Goal: Task Accomplishment & Management: Use online tool/utility

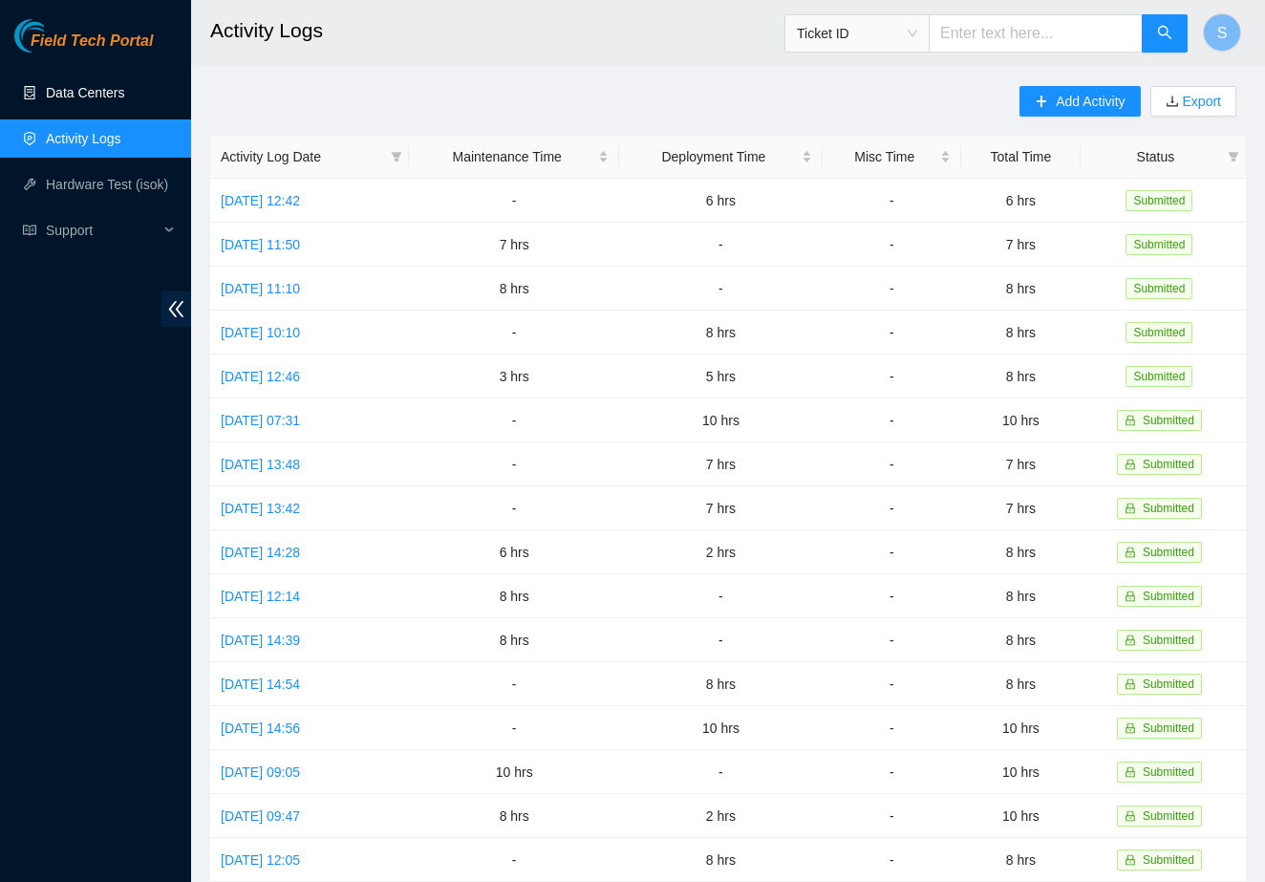
click at [105, 96] on link "Data Centers" at bounding box center [85, 92] width 78 height 15
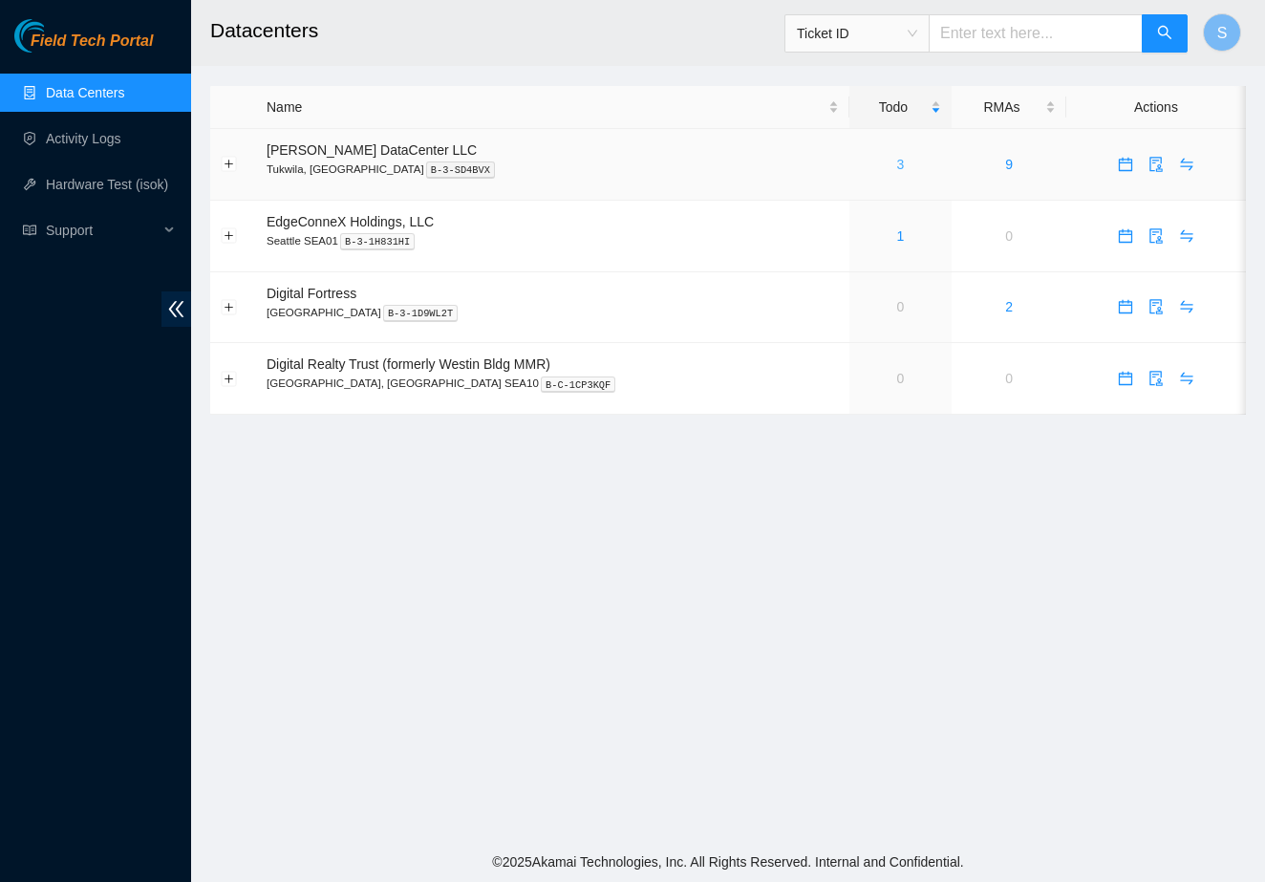
click at [897, 162] on link "3" at bounding box center [901, 164] width 8 height 15
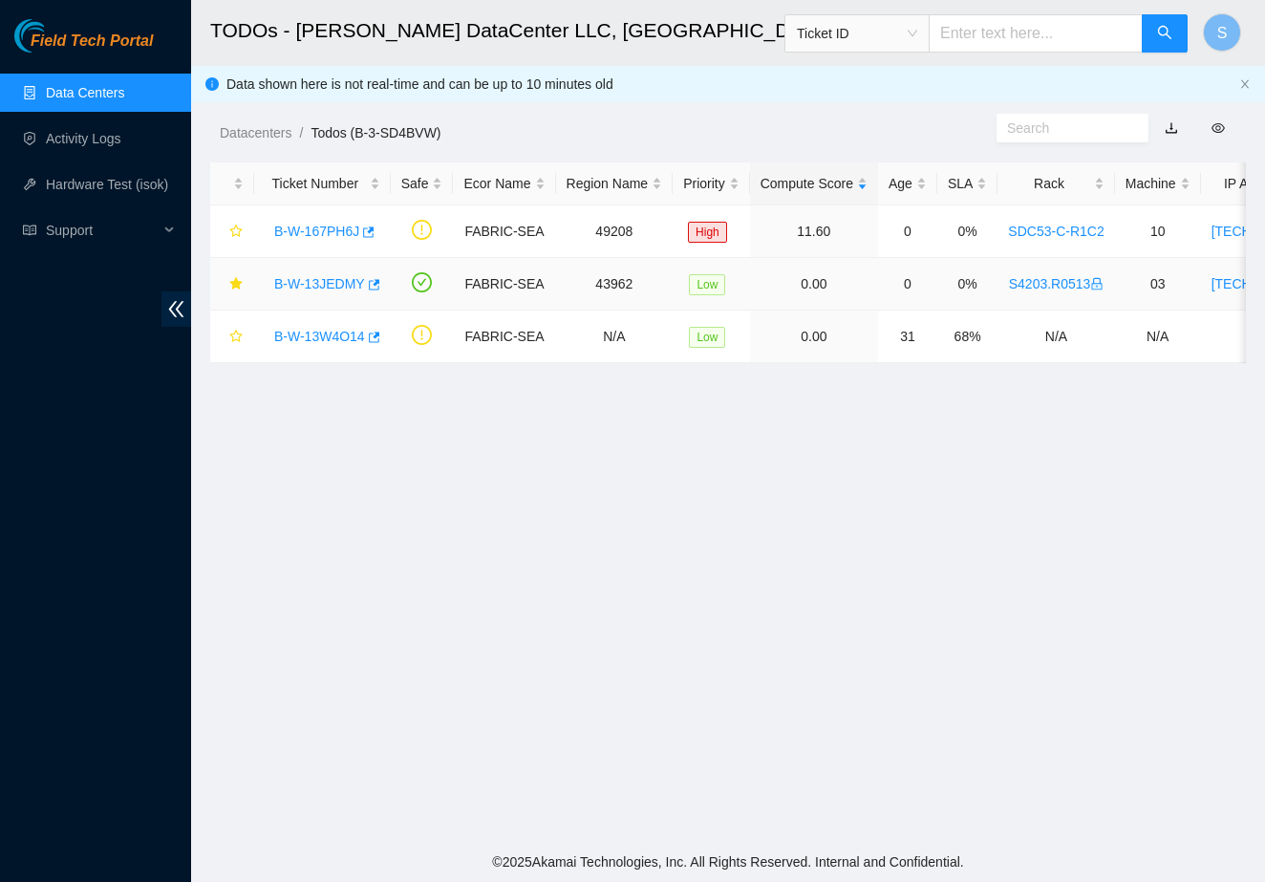
click at [328, 289] on link "B-W-13JEDMY" at bounding box center [319, 283] width 91 height 15
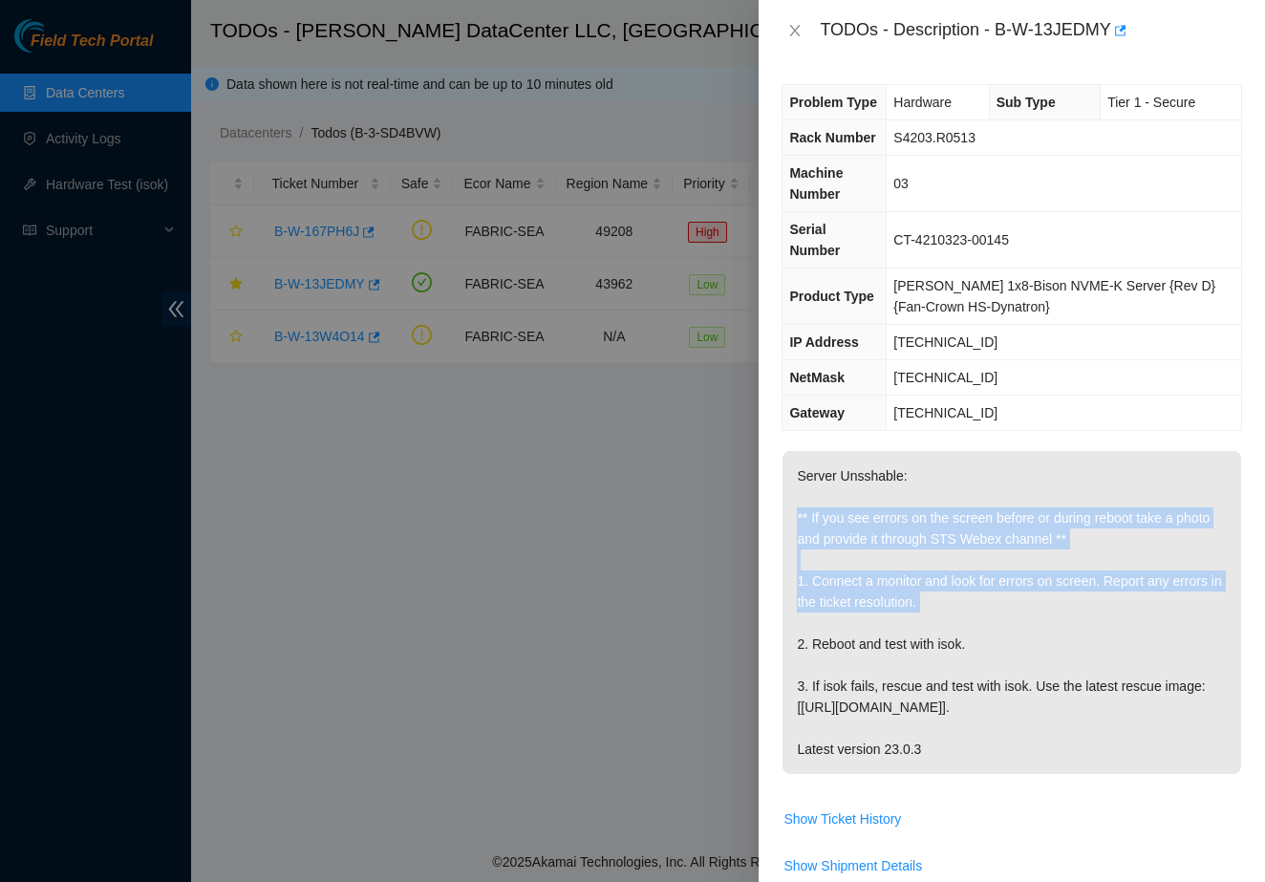
drag, startPoint x: 794, startPoint y: 537, endPoint x: 926, endPoint y: 640, distance: 167.4
click at [926, 640] on p "Server Unsshable: ** If you see errors on the screen before or during reboot ta…" at bounding box center [1011, 612] width 459 height 323
click at [857, 829] on span "Show Ticket History" at bounding box center [841, 818] width 117 height 21
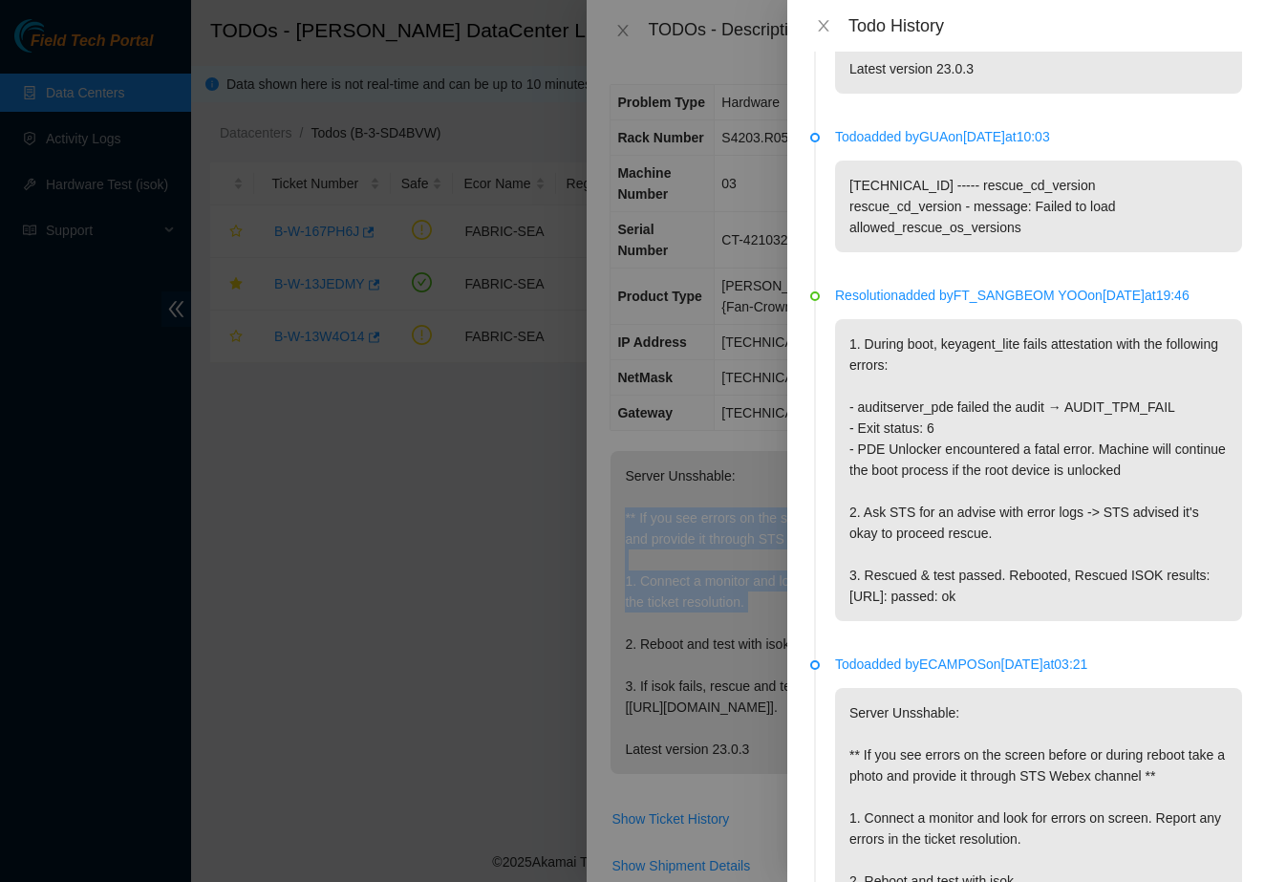
scroll to position [339, 0]
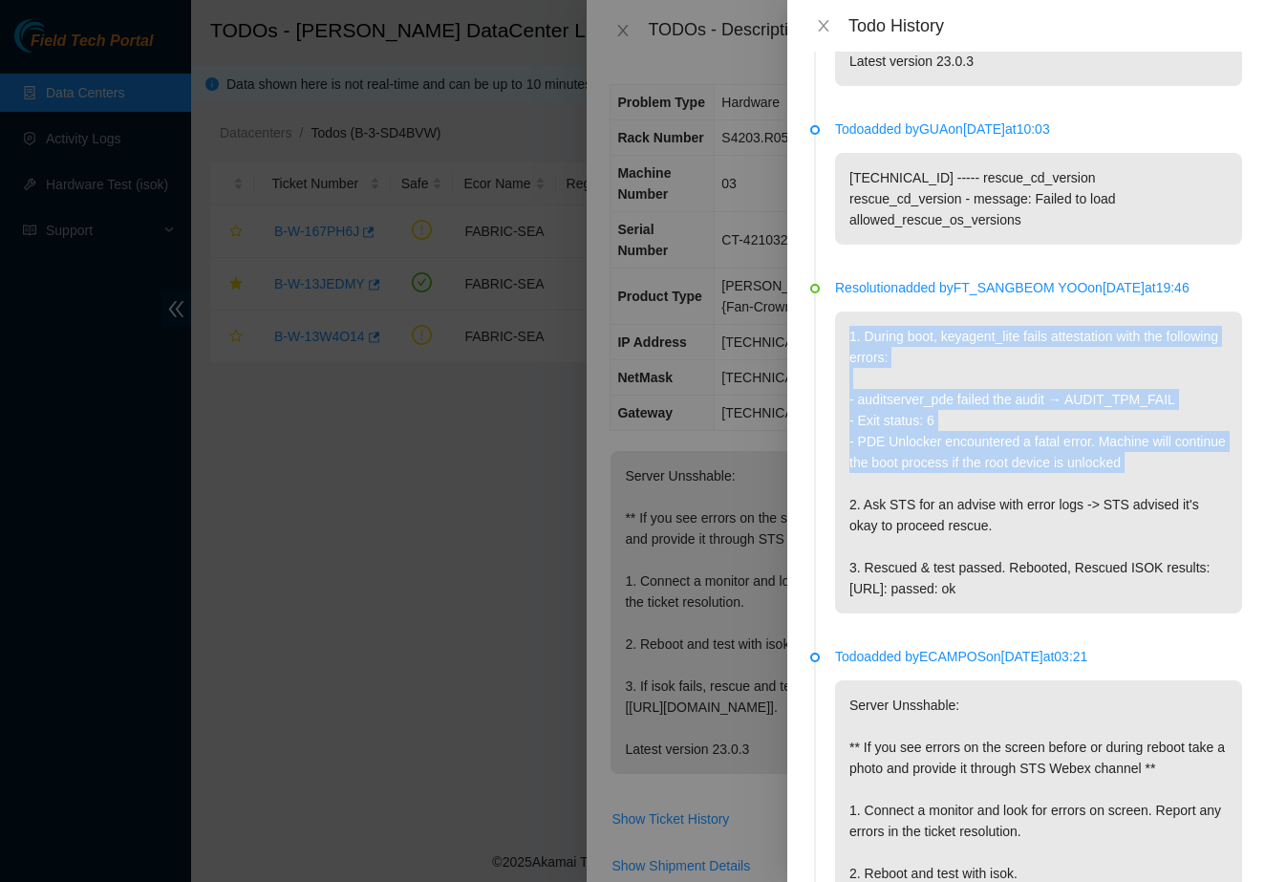
drag, startPoint x: 847, startPoint y: 383, endPoint x: 982, endPoint y: 518, distance: 190.5
click at [982, 518] on p "1. During boot, keyagent_lite fails attestation with the following errors: - au…" at bounding box center [1038, 462] width 407 height 302
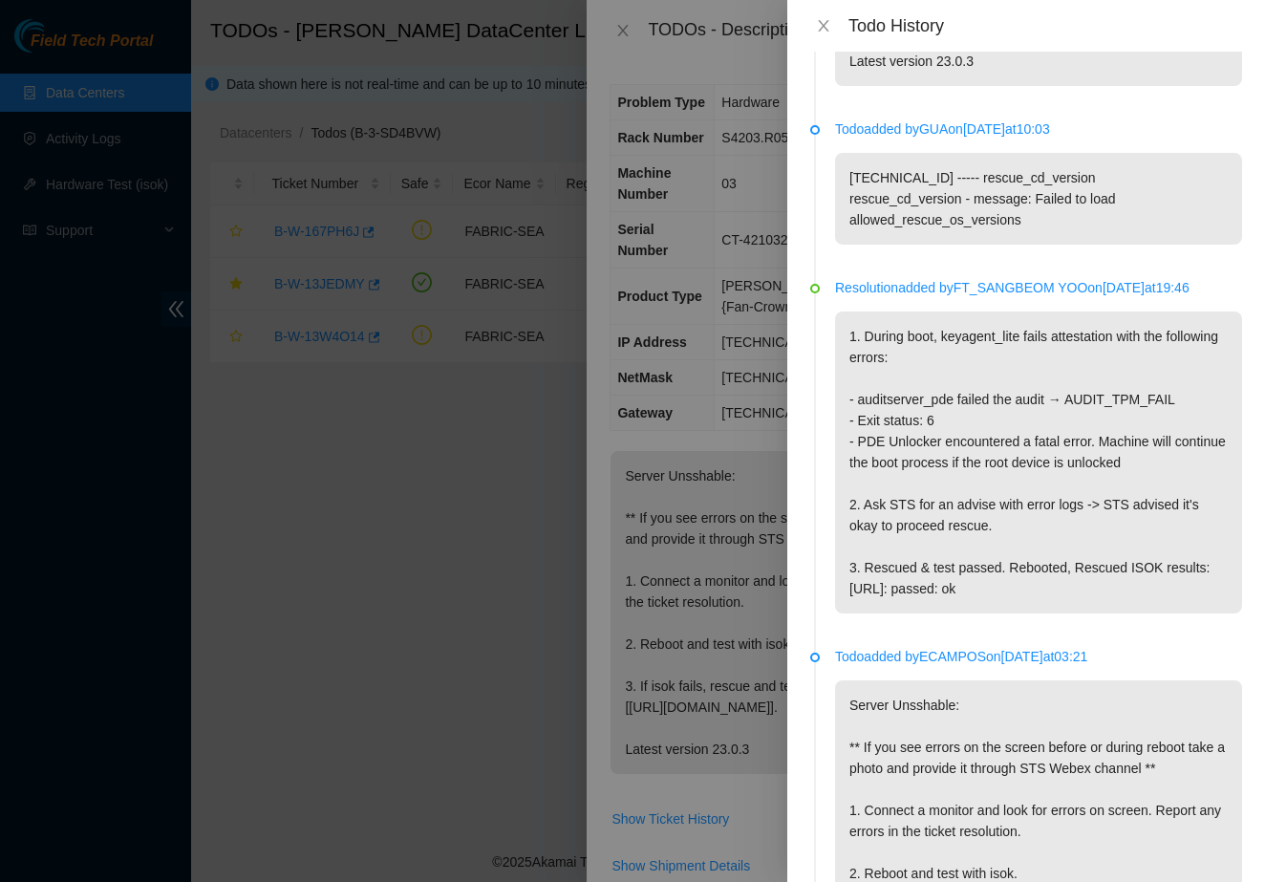
click at [947, 521] on p "1. During boot, keyagent_lite fails attestation with the following errors: - au…" at bounding box center [1038, 462] width 407 height 302
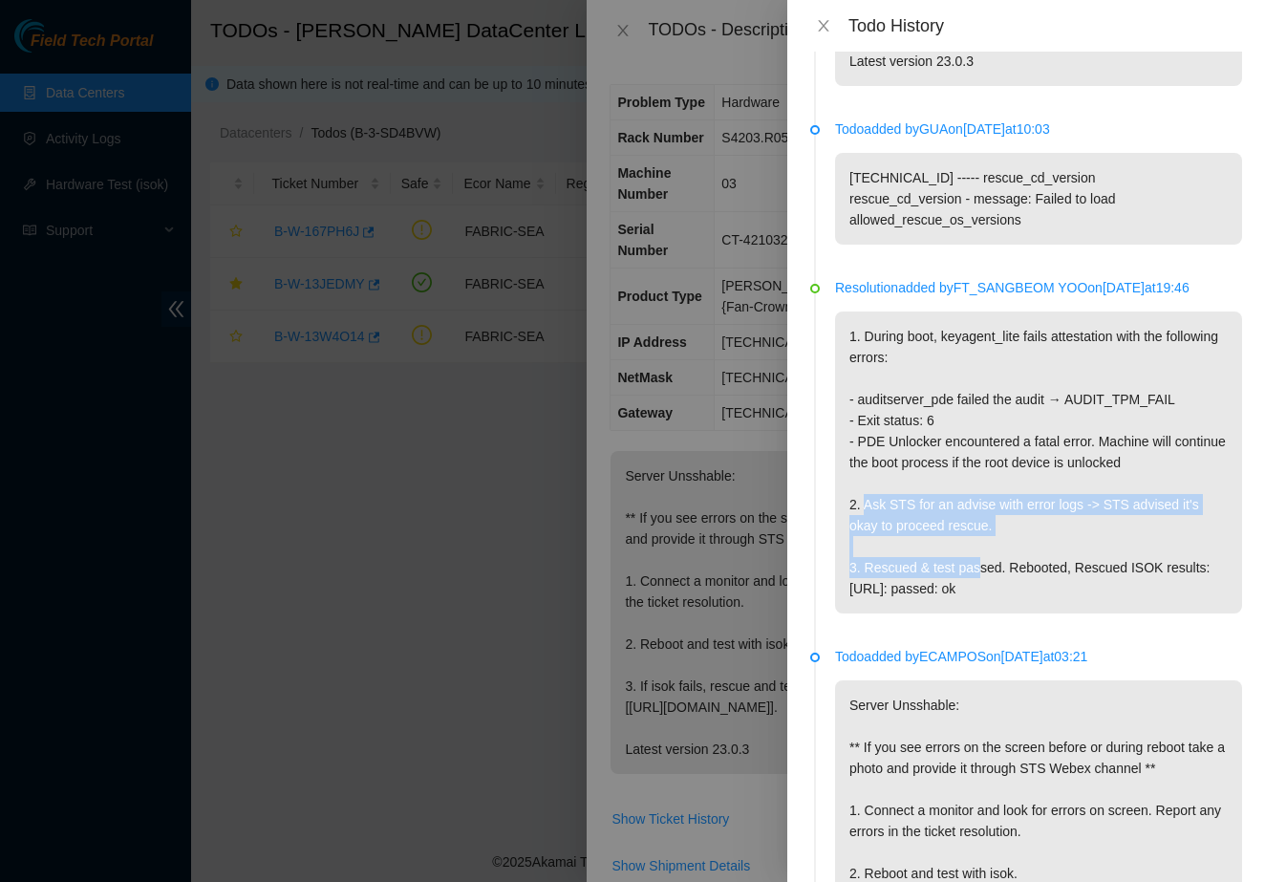
drag, startPoint x: 869, startPoint y: 539, endPoint x: 987, endPoint y: 596, distance: 130.7
click at [987, 596] on p "1. During boot, keyagent_lite fails attestation with the following errors: - au…" at bounding box center [1038, 462] width 407 height 302
click at [969, 536] on p "1. During boot, keyagent_lite fails attestation with the following errors: - au…" at bounding box center [1038, 462] width 407 height 302
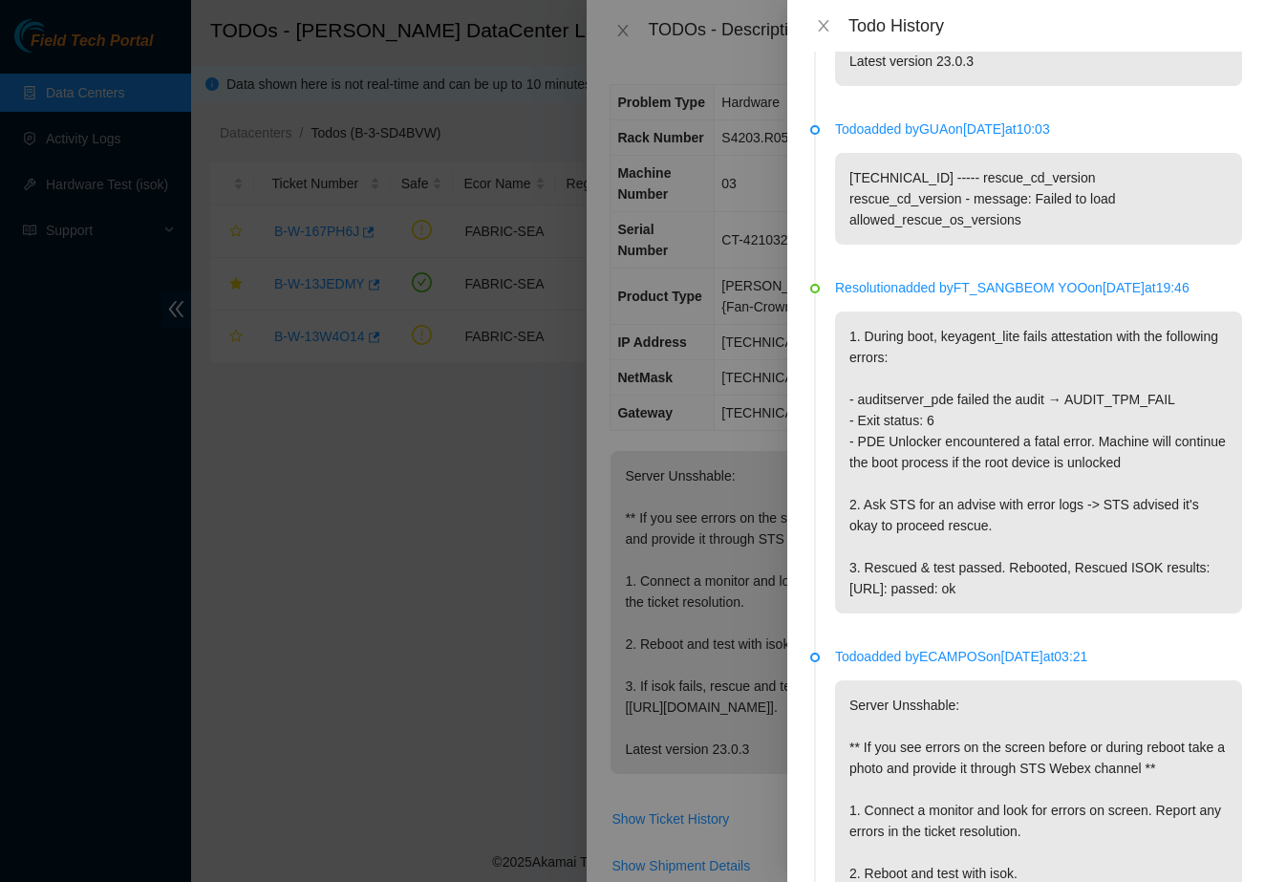
click at [939, 568] on p "1. During boot, keyagent_lite fails attestation with the following errors: - au…" at bounding box center [1038, 462] width 407 height 302
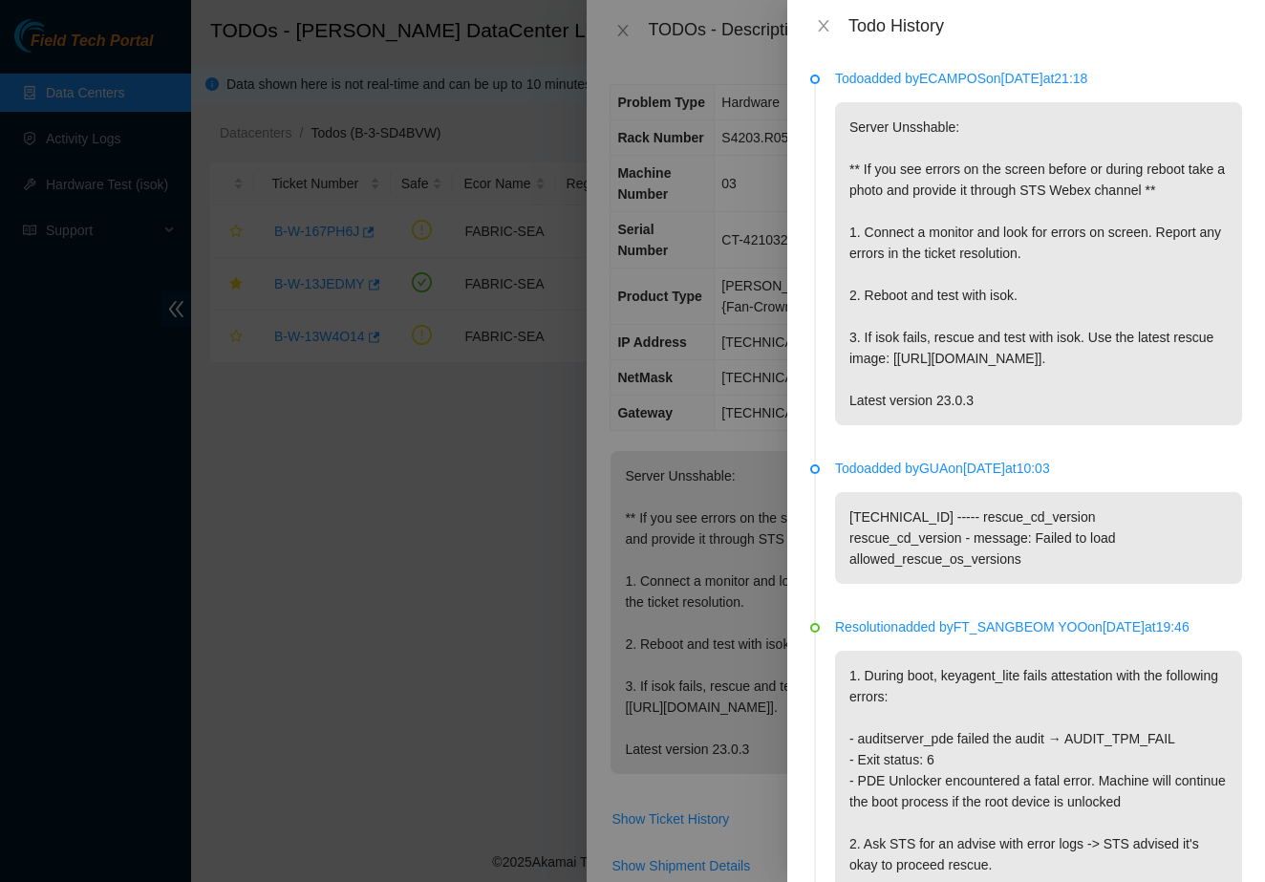
scroll to position [0, 0]
click at [822, 22] on icon "close" at bounding box center [823, 25] width 15 height 15
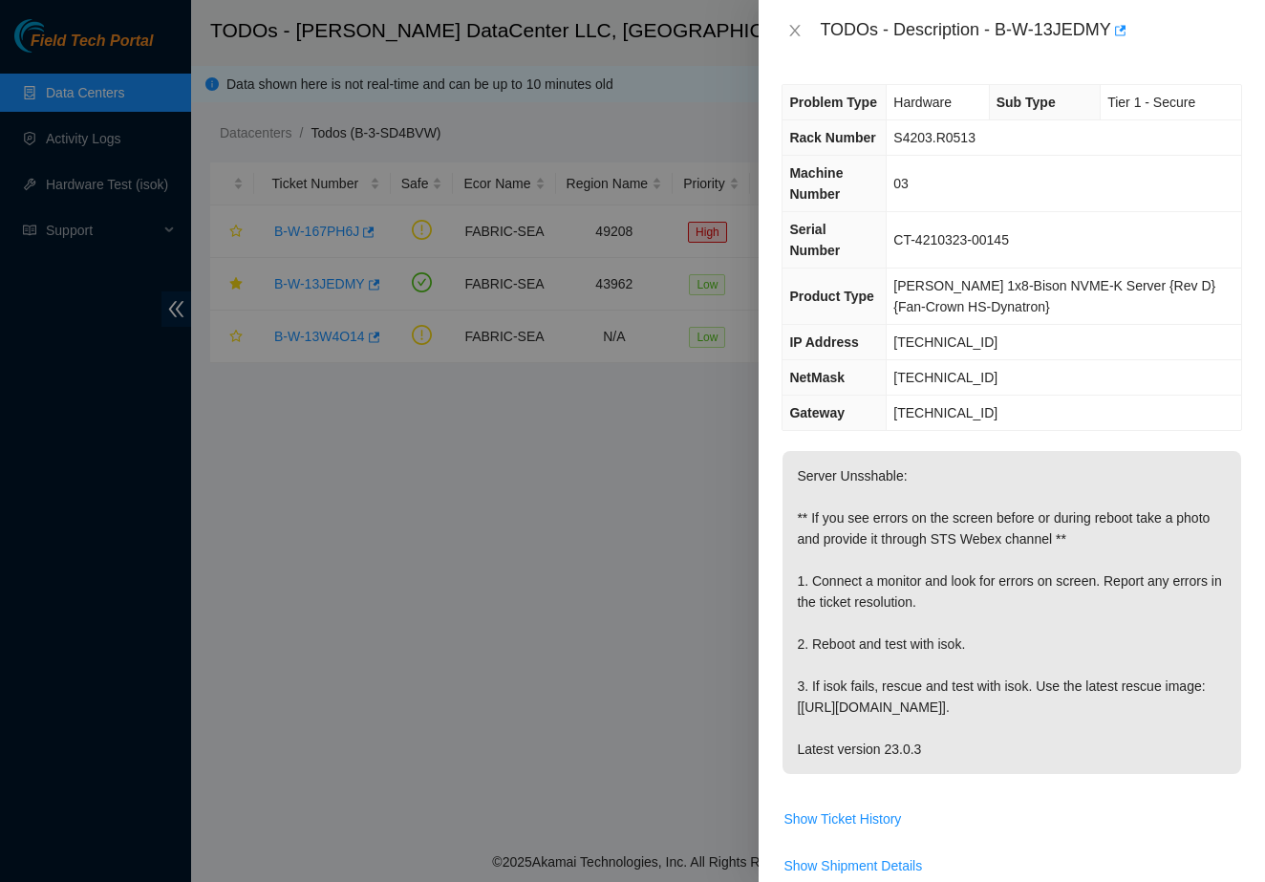
scroll to position [15, 0]
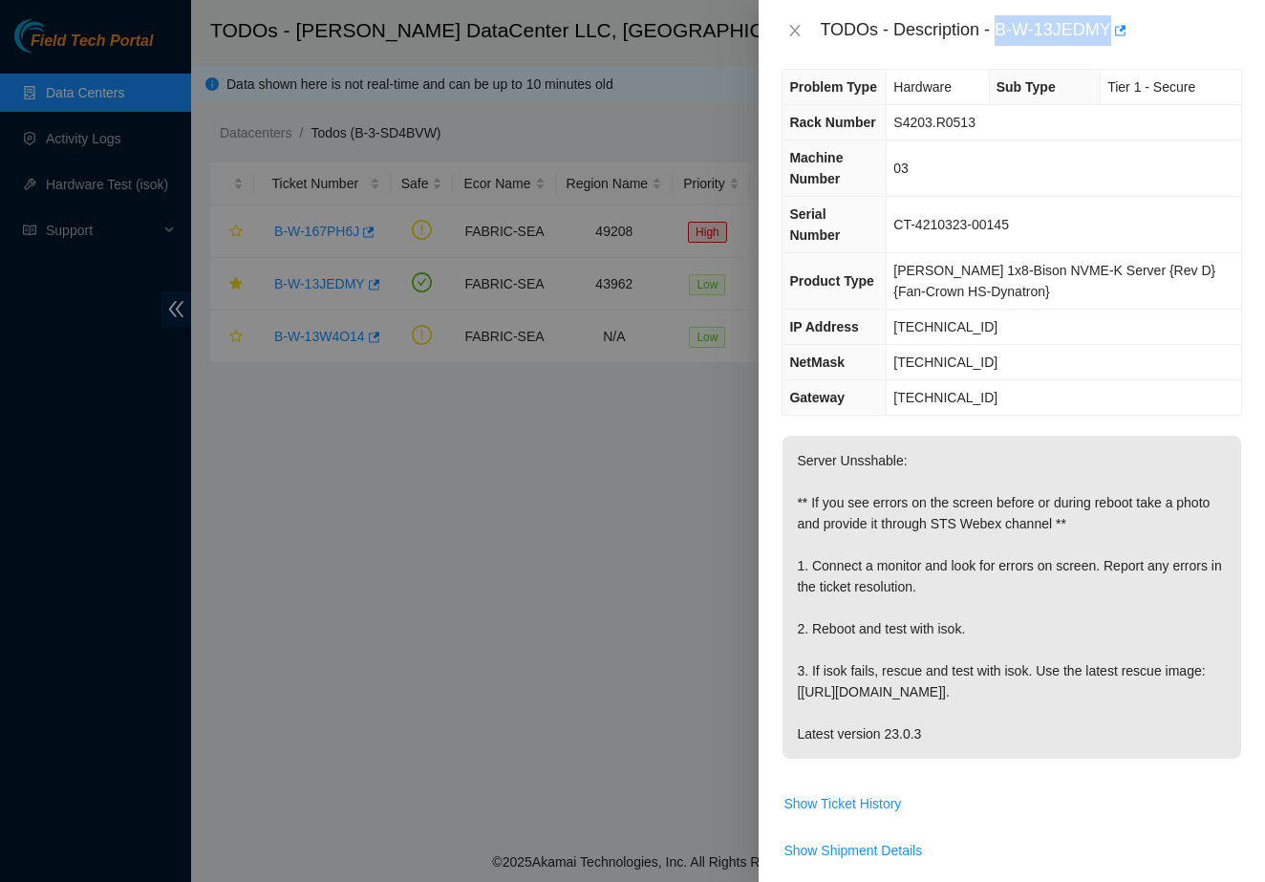
drag, startPoint x: 999, startPoint y: 26, endPoint x: 1108, endPoint y: 49, distance: 111.3
click at [1108, 49] on div "TODOs - Description - B-W-13JEDMY" at bounding box center [1011, 30] width 506 height 61
copy div "B-W-13JEDMY"
click at [799, 29] on icon "close" at bounding box center [794, 30] width 15 height 15
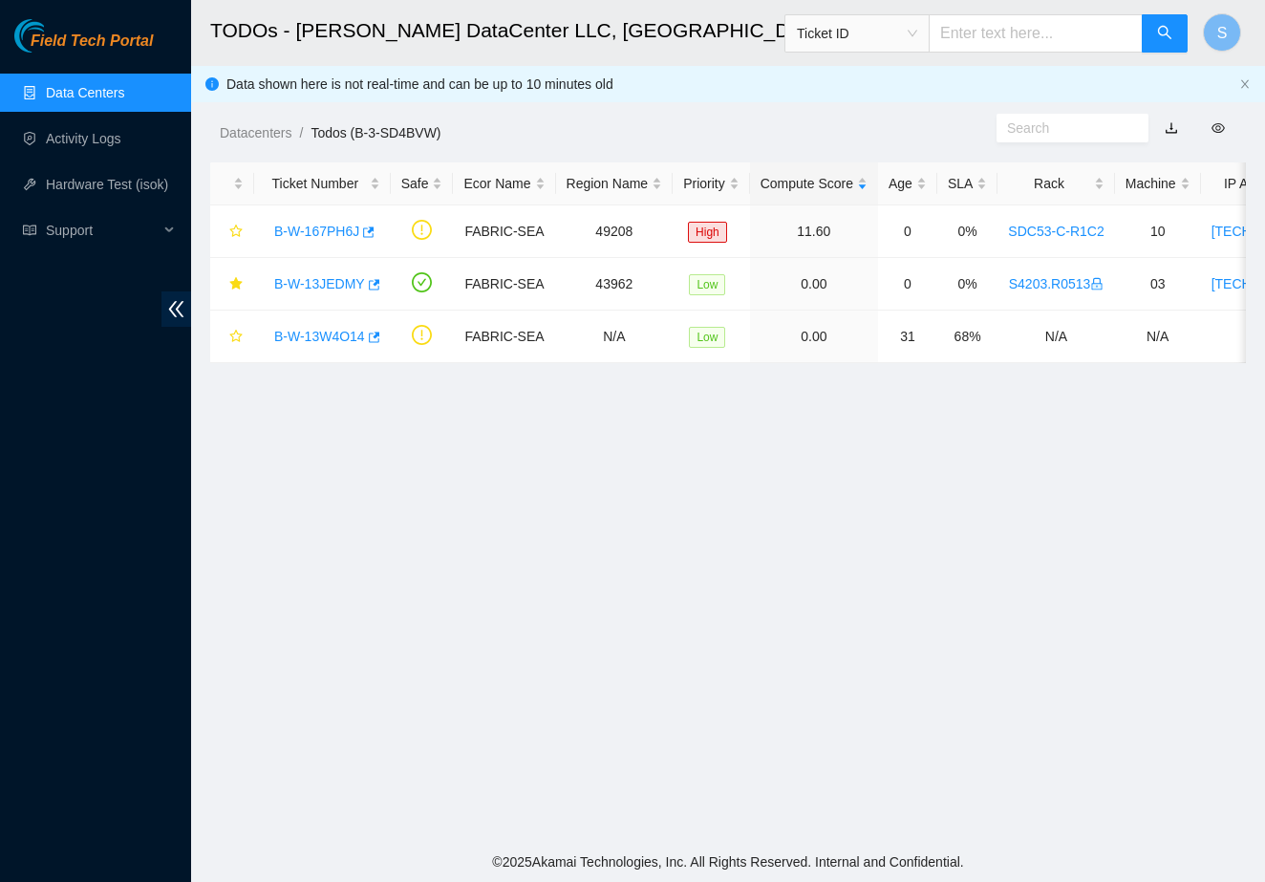
click at [124, 85] on link "Data Centers" at bounding box center [85, 92] width 78 height 15
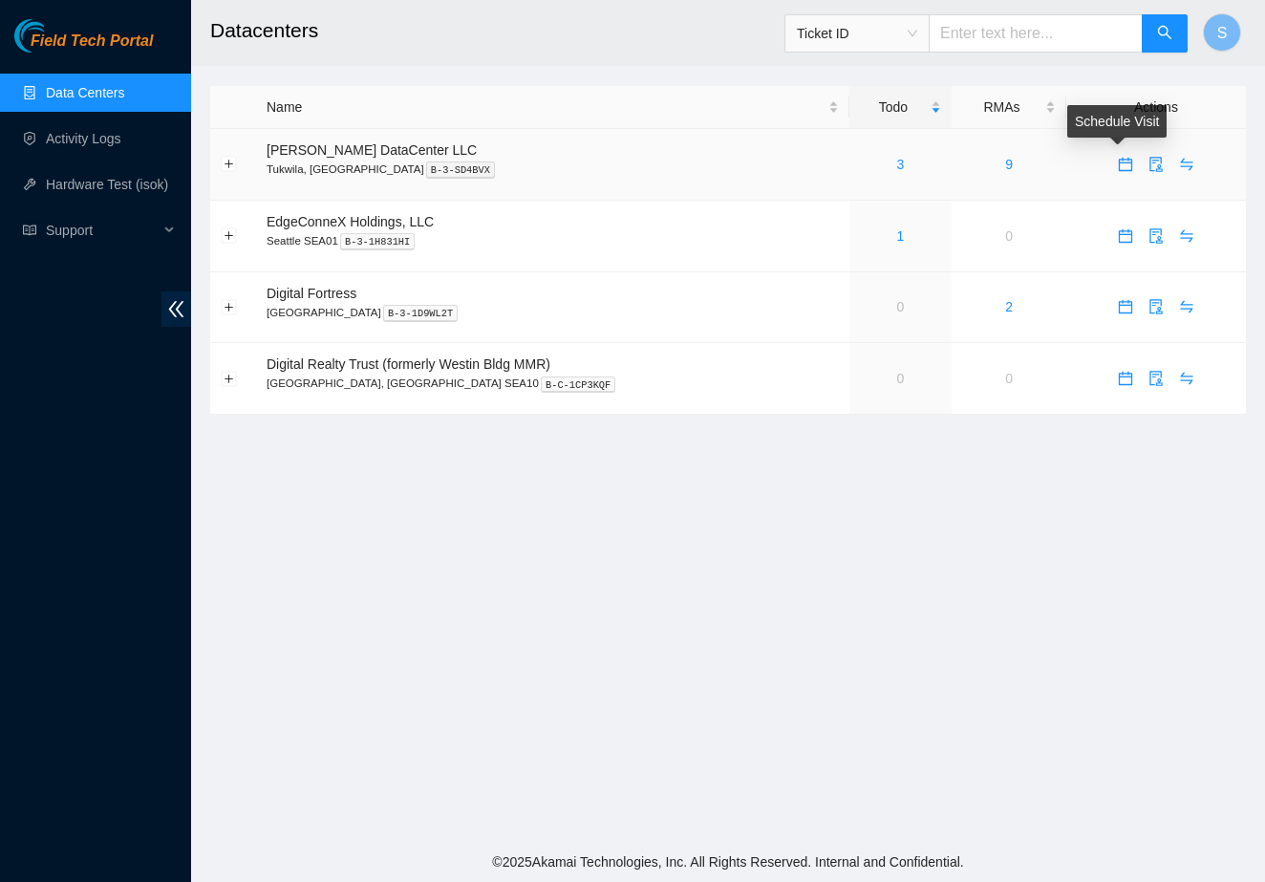
click at [1121, 160] on icon "calendar" at bounding box center [1125, 161] width 11 height 2
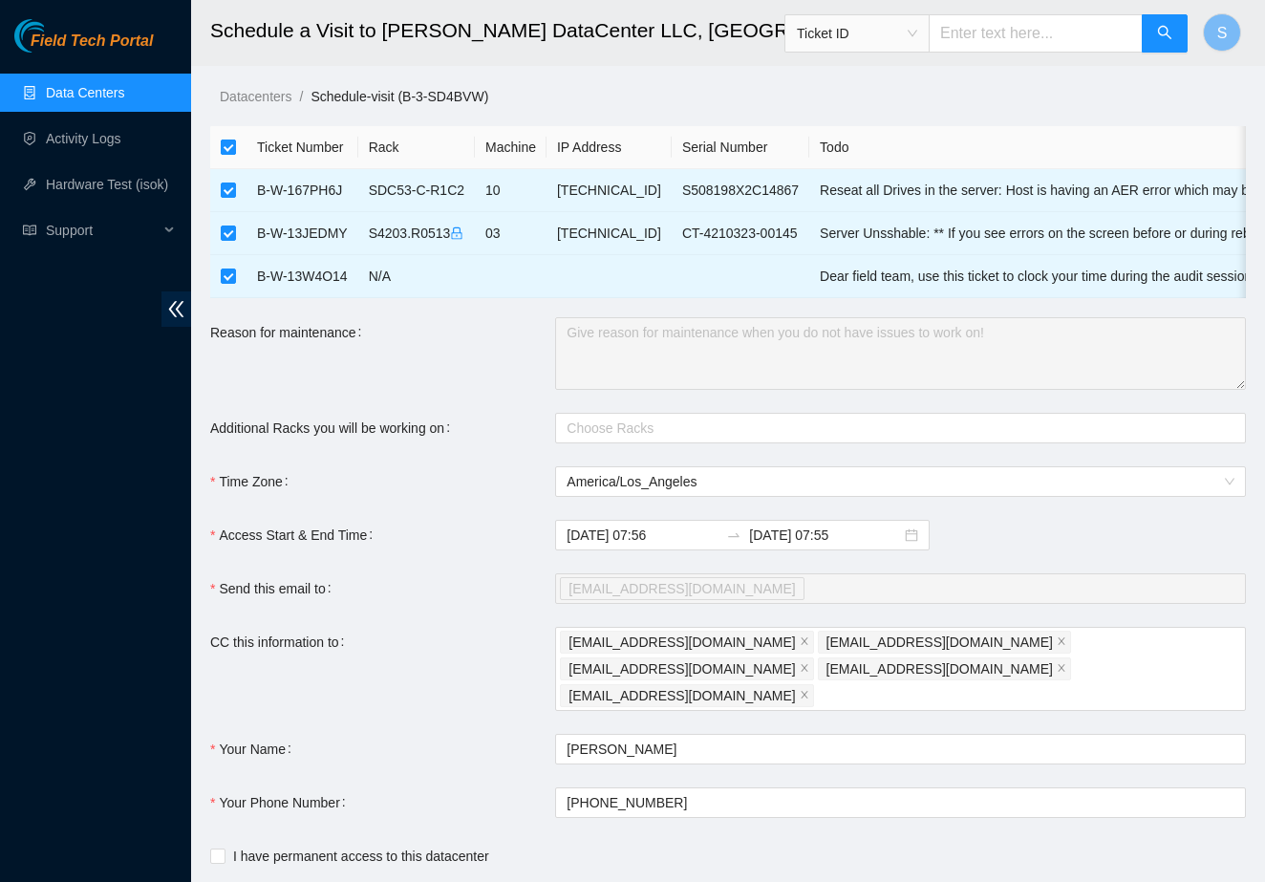
click at [222, 142] on input "checkbox" at bounding box center [228, 146] width 15 height 15
checkbox input "false"
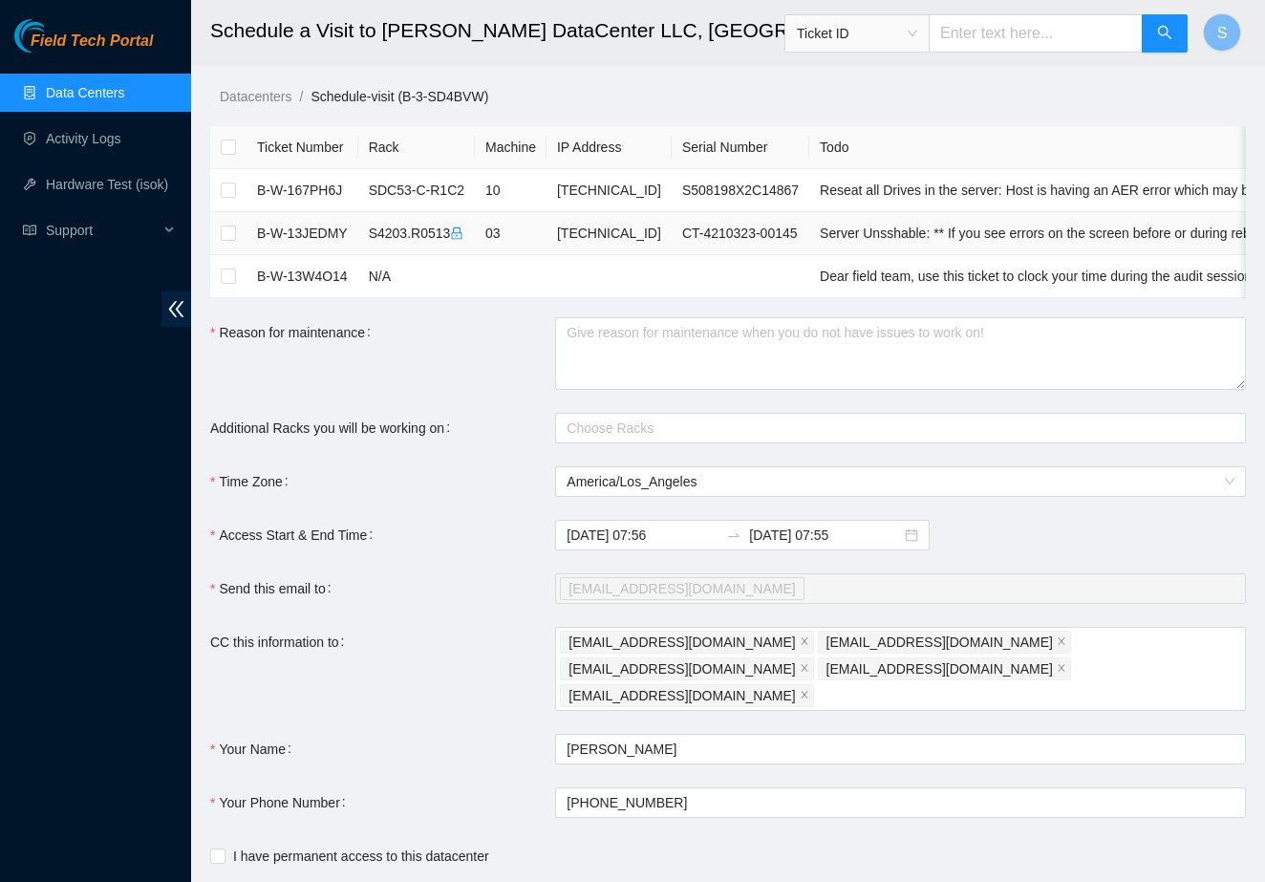
click at [237, 228] on td at bounding box center [228, 233] width 36 height 43
click at [224, 238] on input "checkbox" at bounding box center [228, 232] width 15 height 15
checkbox input "true"
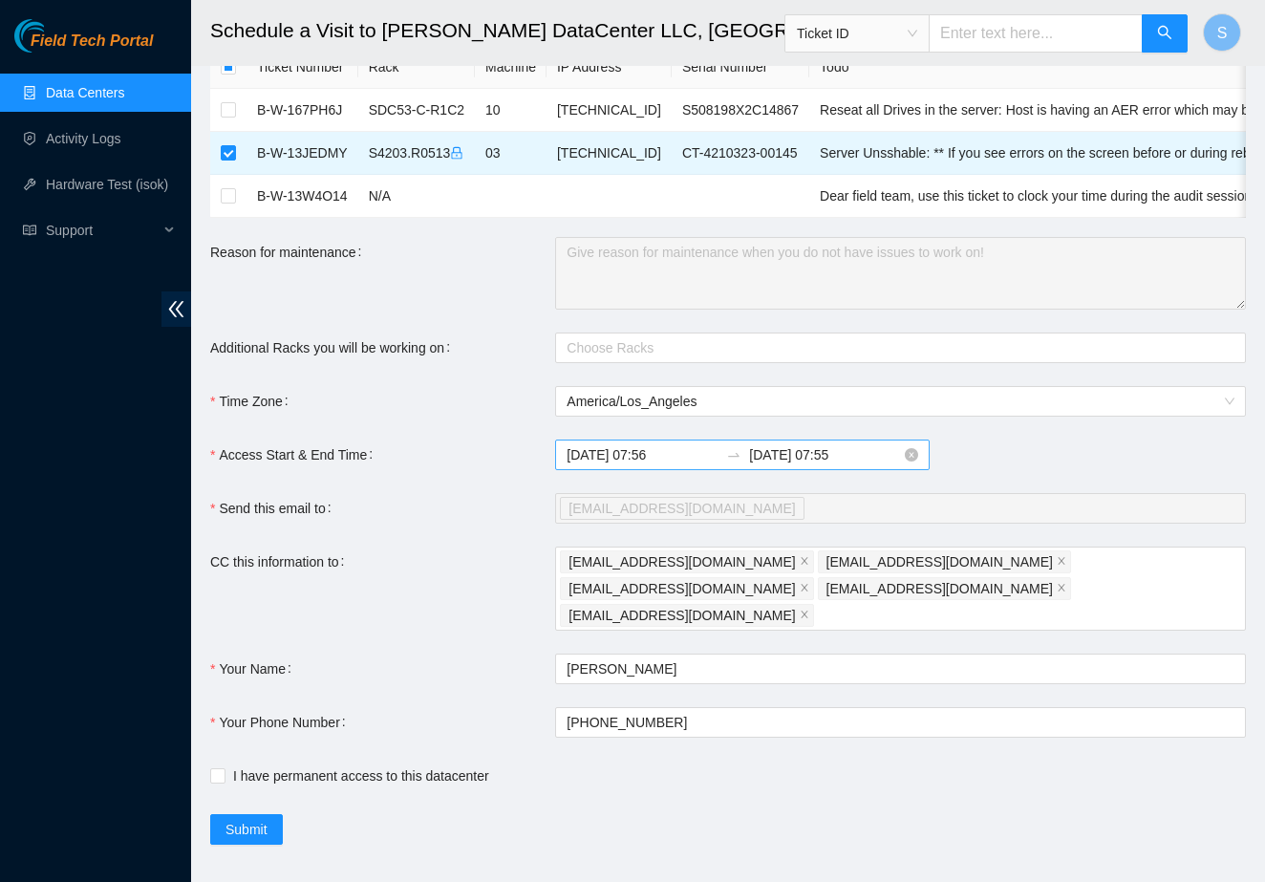
scroll to position [79, 0]
click at [267, 820] on span "Submit" at bounding box center [246, 830] width 42 height 21
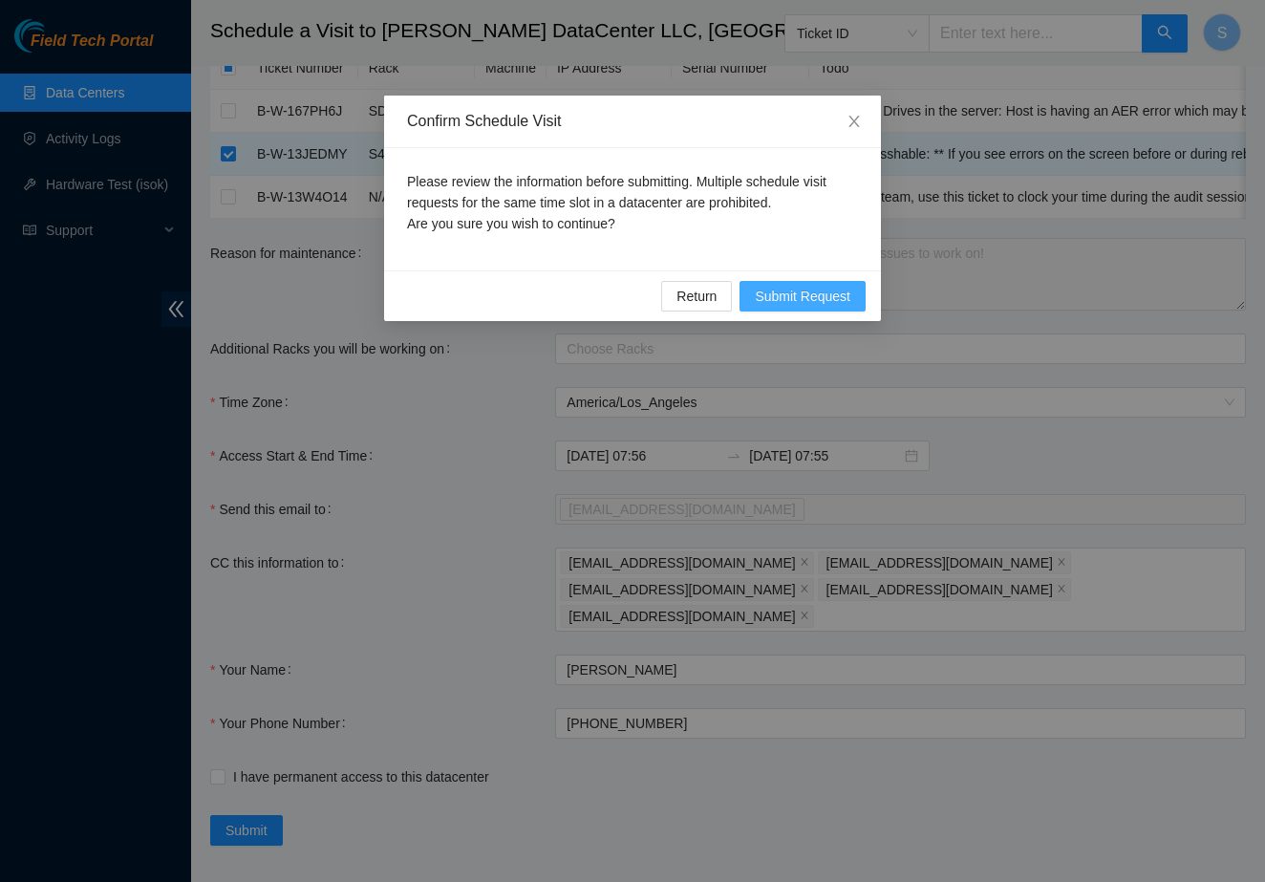
click at [767, 305] on span "Submit Request" at bounding box center [803, 296] width 96 height 21
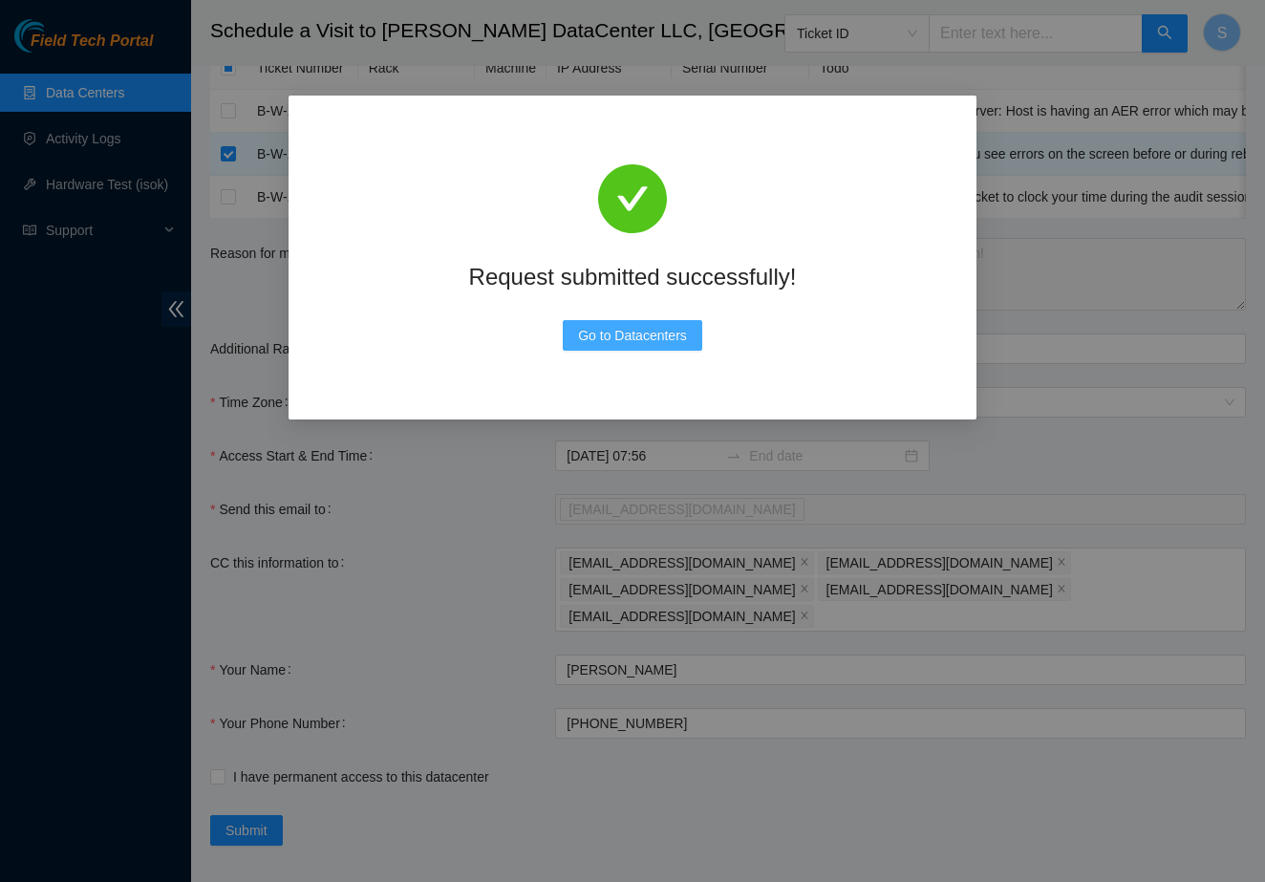
click at [651, 339] on span "Go to Datacenters" at bounding box center [632, 335] width 109 height 21
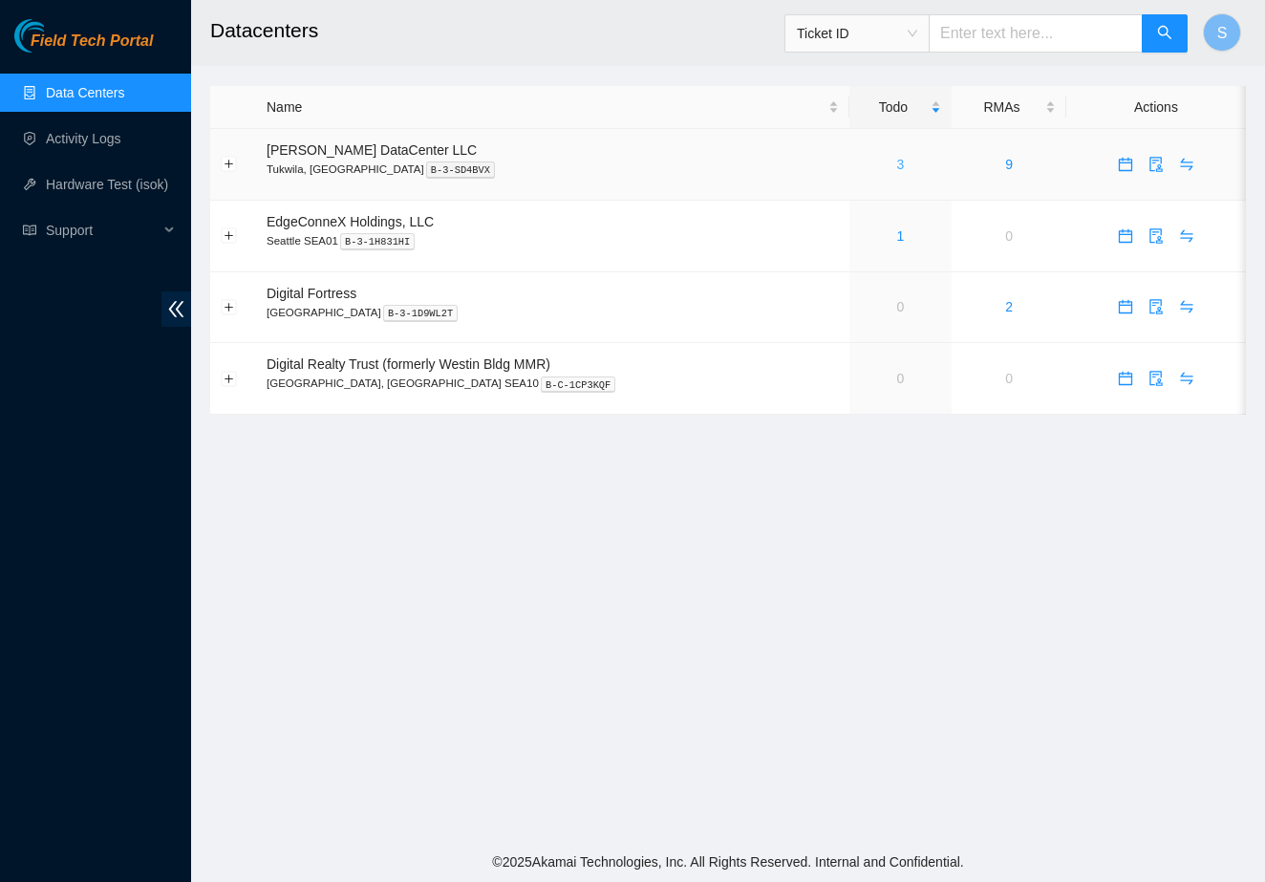
click at [897, 166] on link "3" at bounding box center [901, 164] width 8 height 15
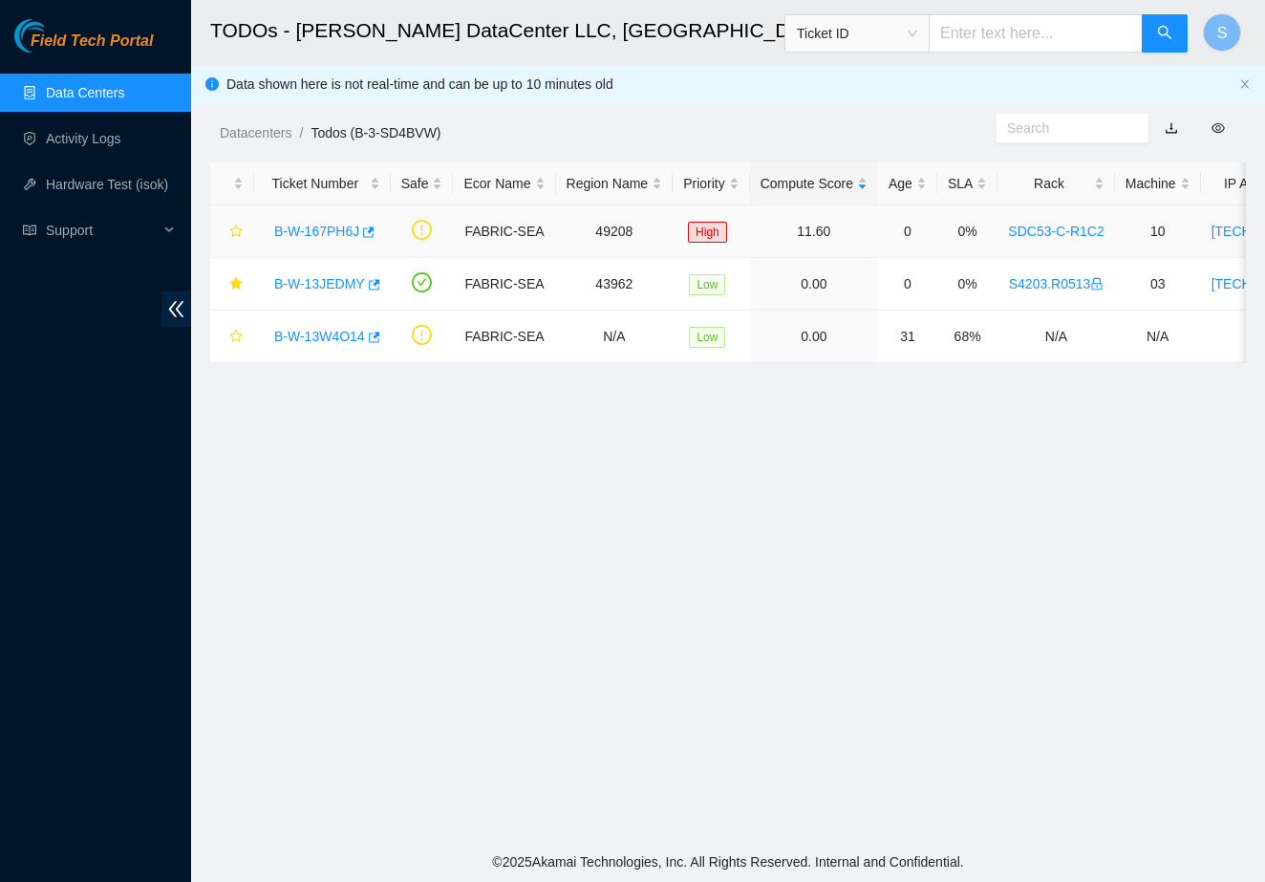
click at [326, 230] on link "B-W-167PH6J" at bounding box center [316, 231] width 85 height 15
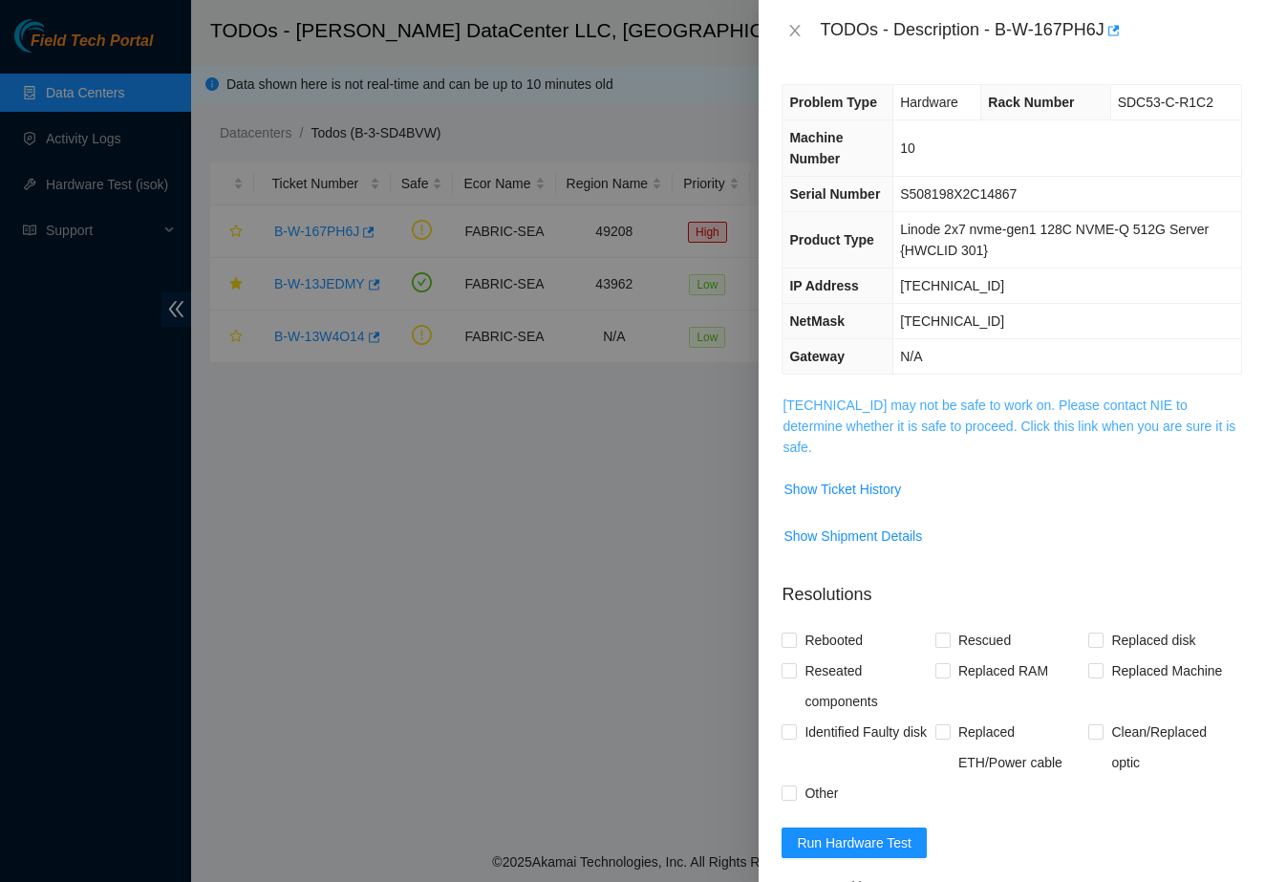
click at [809, 450] on link "23.219.178.178 may not be safe to work on. Please contact NIE to determine whet…" at bounding box center [1008, 425] width 453 height 57
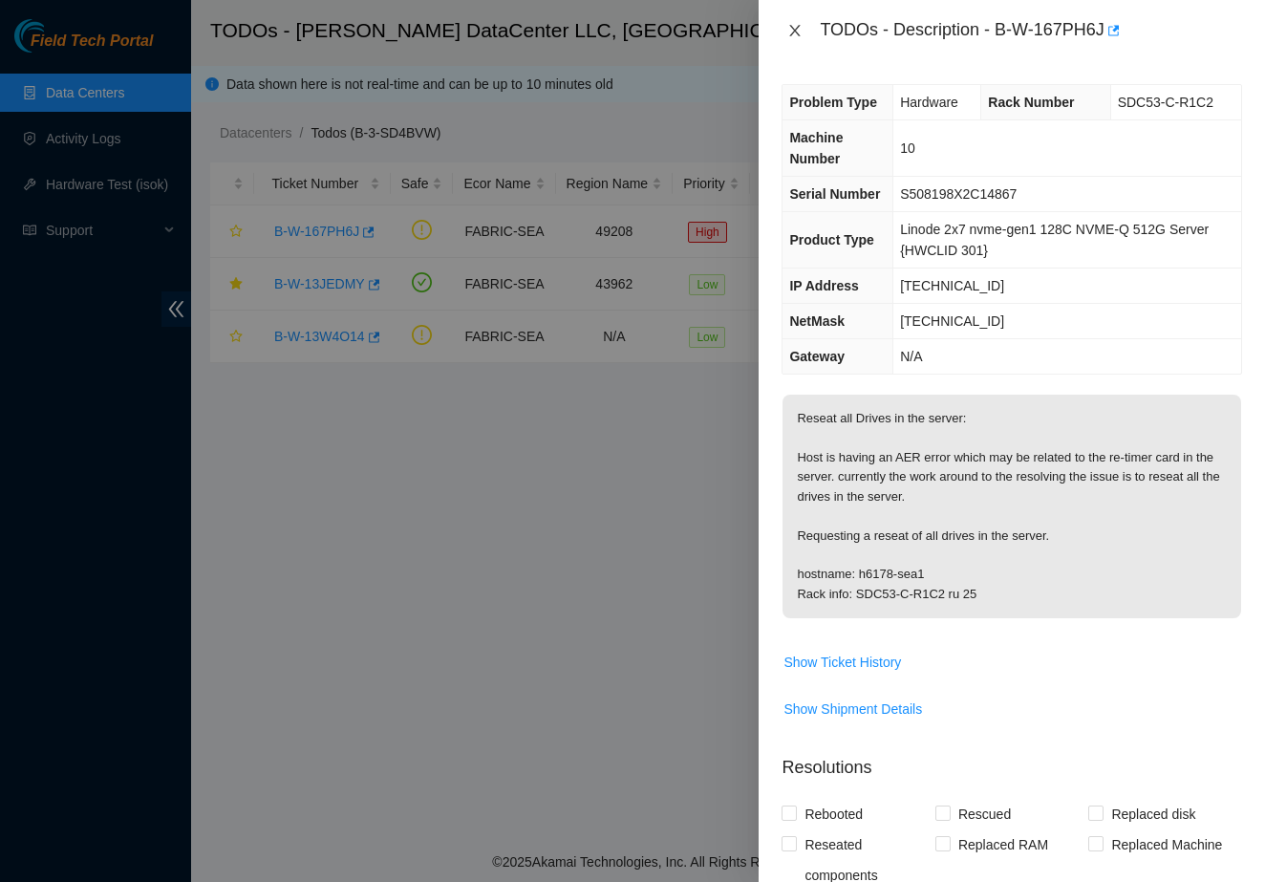
click at [789, 37] on icon "close" at bounding box center [794, 30] width 15 height 15
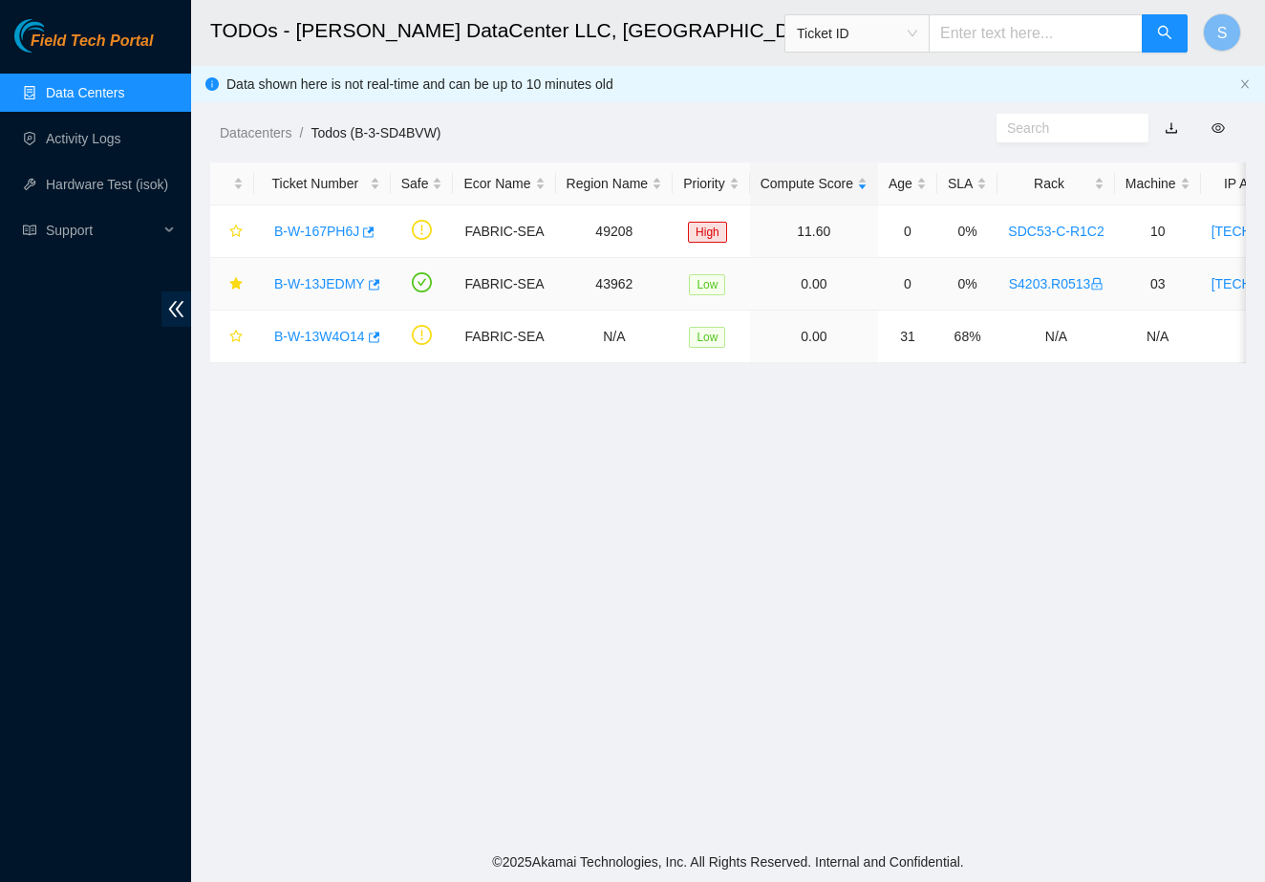
click at [343, 279] on link "B-W-13JEDMY" at bounding box center [319, 283] width 91 height 15
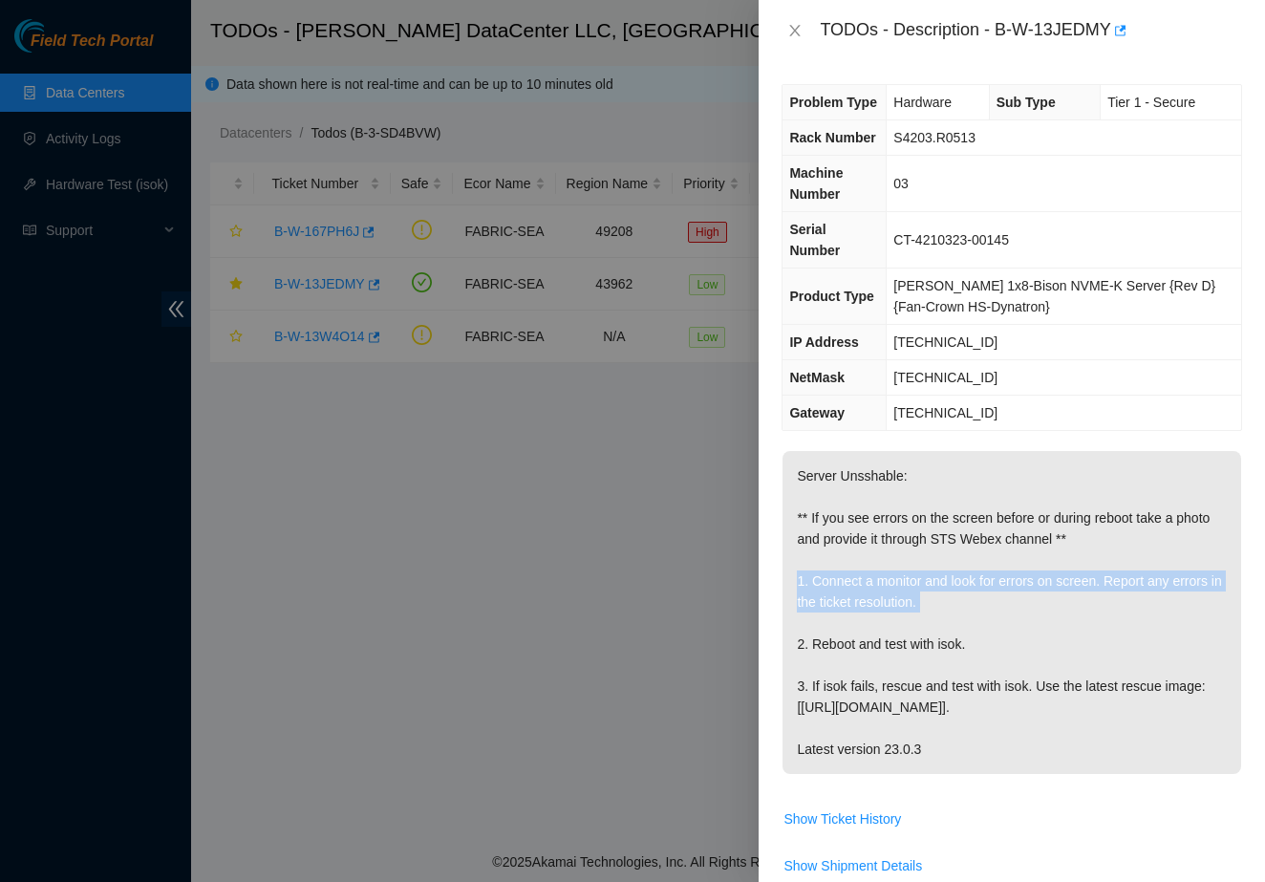
drag, startPoint x: 793, startPoint y: 600, endPoint x: 826, endPoint y: 644, distance: 55.2
click at [826, 644] on p "Server Unsshable: ** If you see errors on the screen before or during reboot ta…" at bounding box center [1011, 612] width 459 height 323
click at [863, 829] on span "Show Ticket History" at bounding box center [841, 818] width 117 height 21
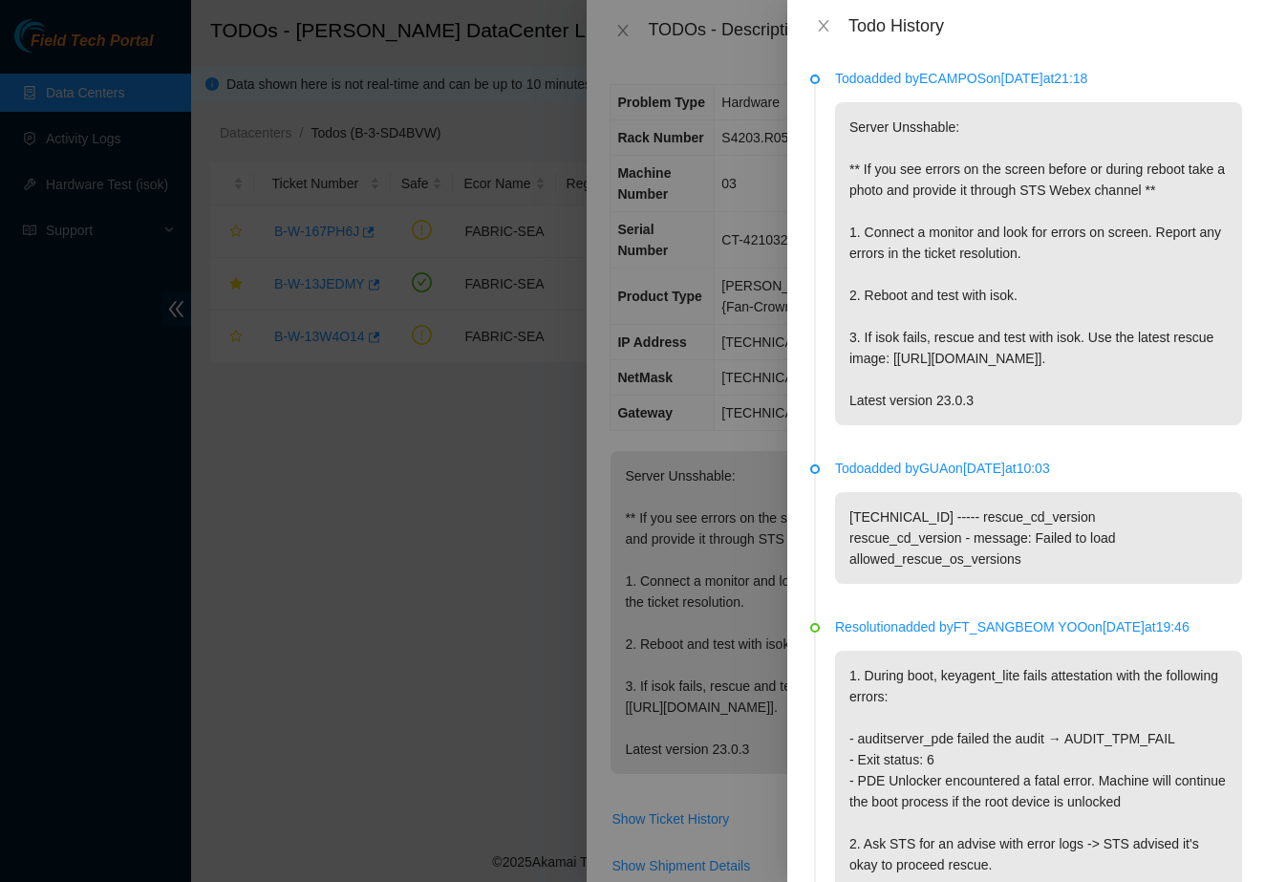
click at [542, 508] on div at bounding box center [632, 441] width 1265 height 882
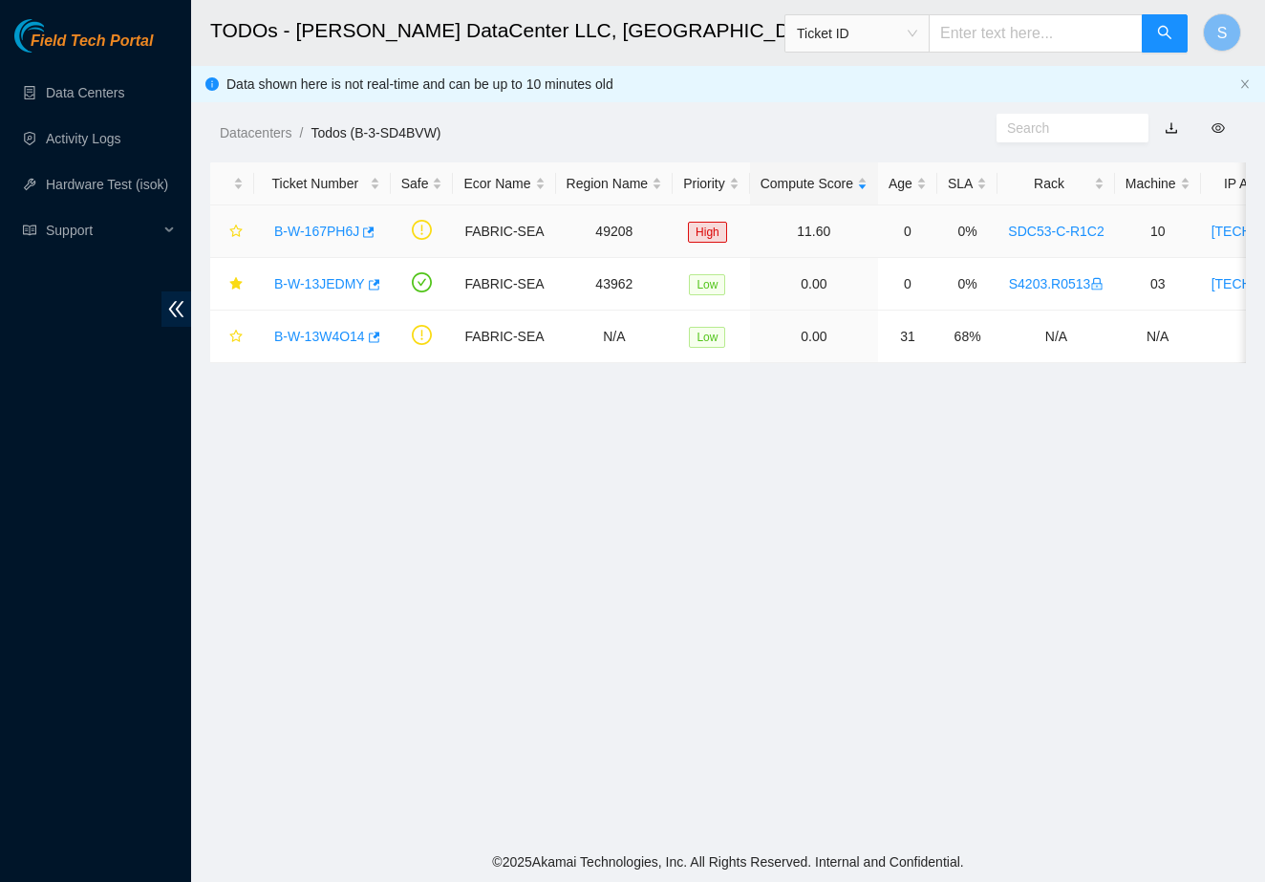
click at [343, 232] on link "B-W-167PH6J" at bounding box center [316, 231] width 85 height 15
click at [631, 491] on main "TODOs - [PERSON_NAME] DataCenter LLC, [GEOGRAPHIC_DATA], [GEOGRAPHIC_DATA] Tick…" at bounding box center [728, 421] width 1074 height 842
click at [322, 288] on link "B-W-13JEDMY" at bounding box center [319, 283] width 91 height 15
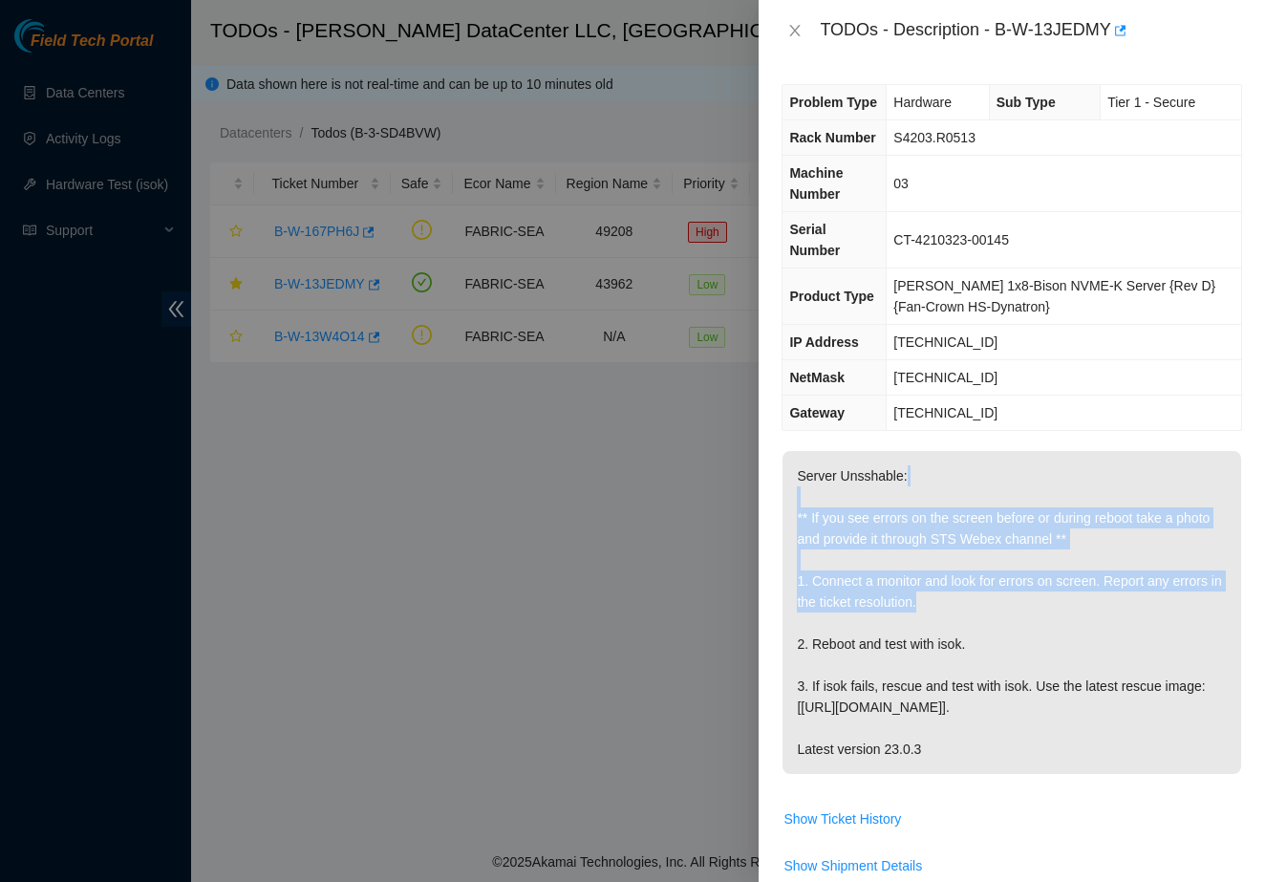
drag, startPoint x: 1029, startPoint y: 494, endPoint x: 1086, endPoint y: 614, distance: 133.3
click at [1086, 614] on p "Server Unsshable: ** If you see errors on the screen before or during reboot ta…" at bounding box center [1011, 612] width 459 height 323
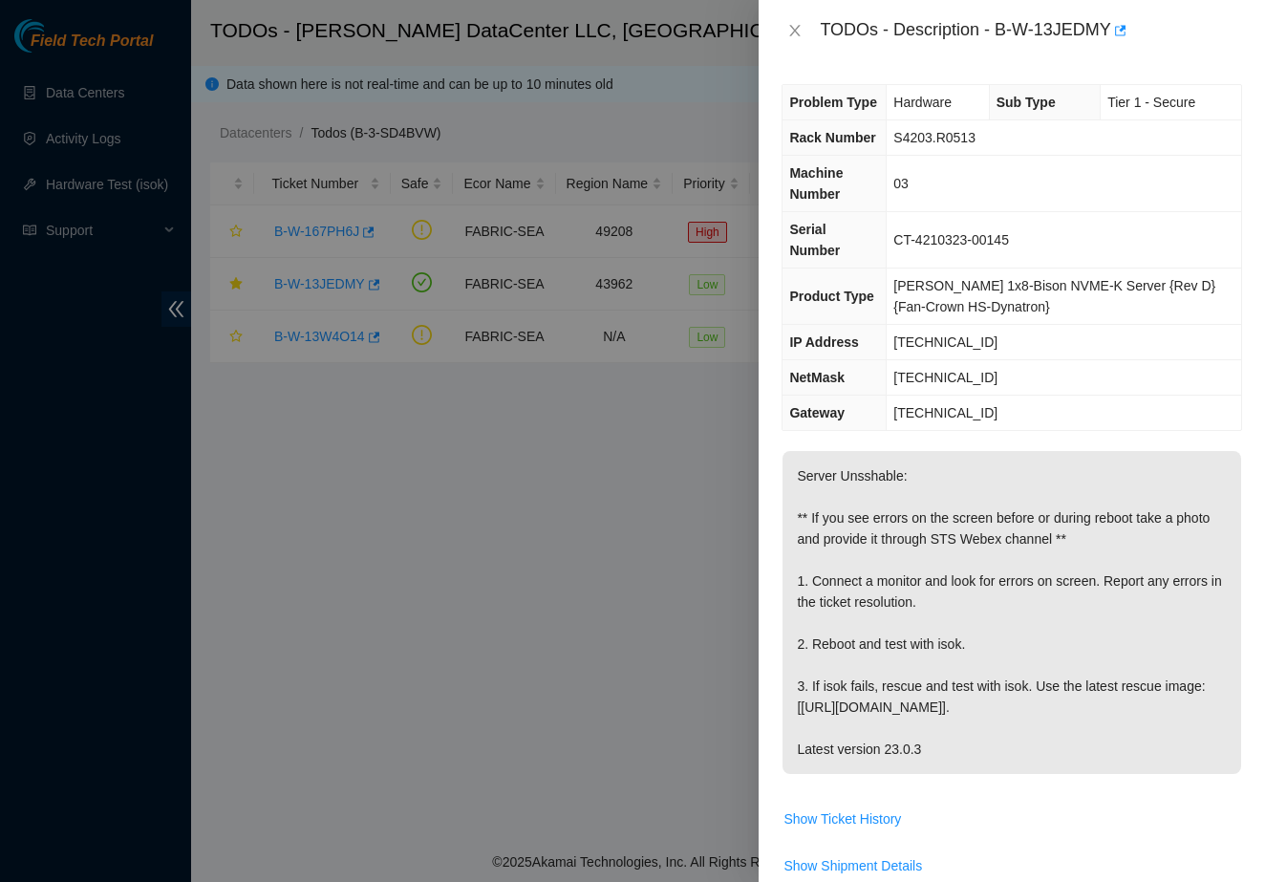
click at [1129, 639] on p "Server Unsshable: ** If you see errors on the screen before or during reboot ta…" at bounding box center [1011, 612] width 459 height 323
drag, startPoint x: 1130, startPoint y: 639, endPoint x: 1161, endPoint y: 641, distance: 30.6
click at [1161, 641] on p "Server Unsshable: ** If you see errors on the screen before or during reboot ta…" at bounding box center [1011, 612] width 459 height 323
click at [802, 22] on button "Close" at bounding box center [794, 31] width 27 height 18
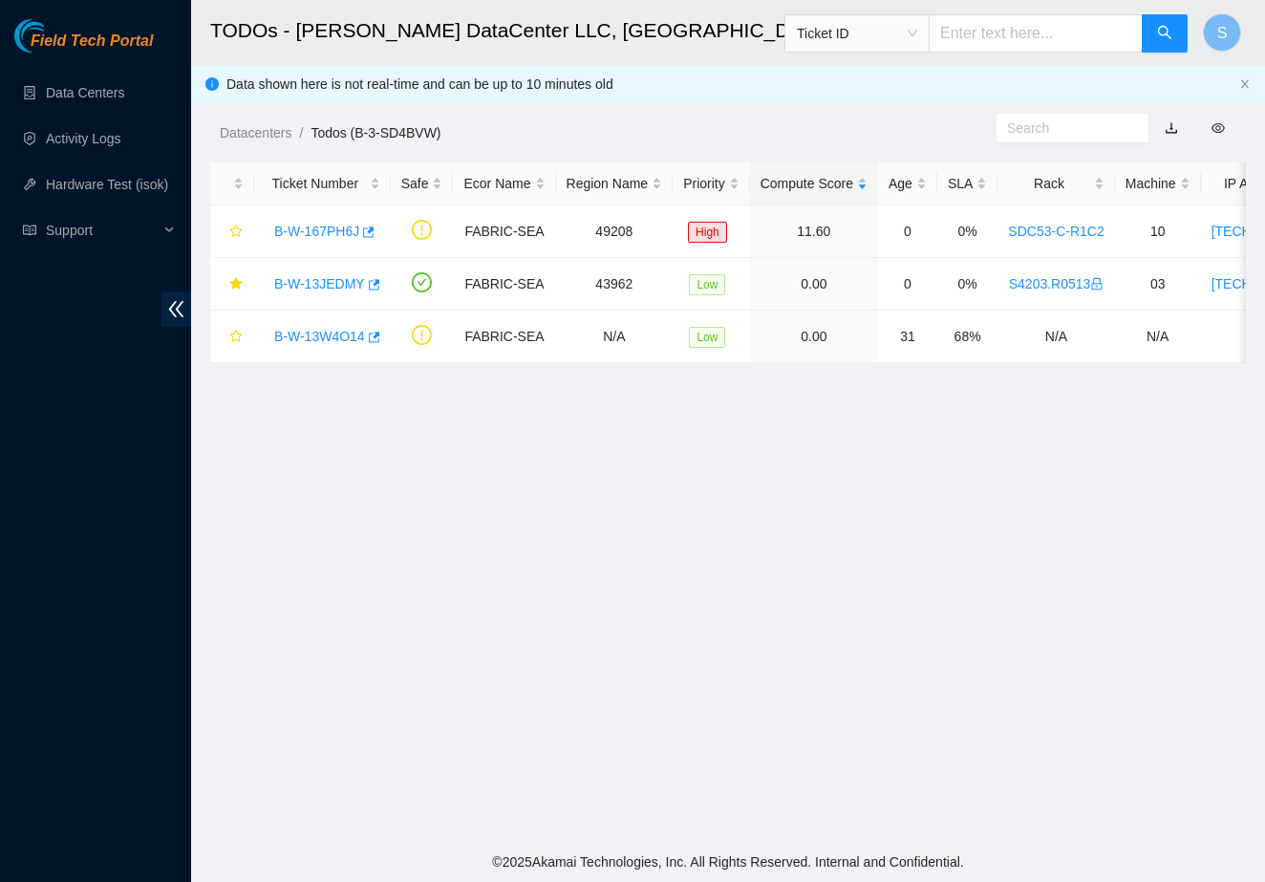
click at [186, 865] on div "Field Tech Portal Data Centers Activity Logs Hardware Test (isok) Support" at bounding box center [95, 450] width 191 height 863
